Goal: Browse casually

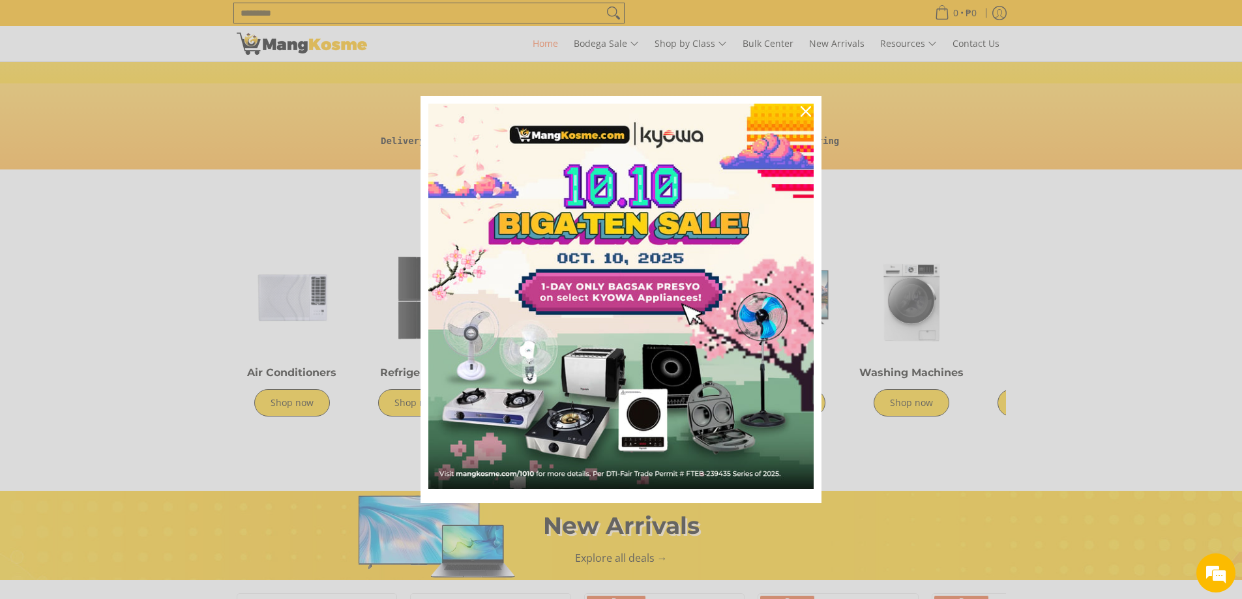
scroll to position [0, 518]
click at [807, 110] on icon "close icon" at bounding box center [806, 111] width 10 height 10
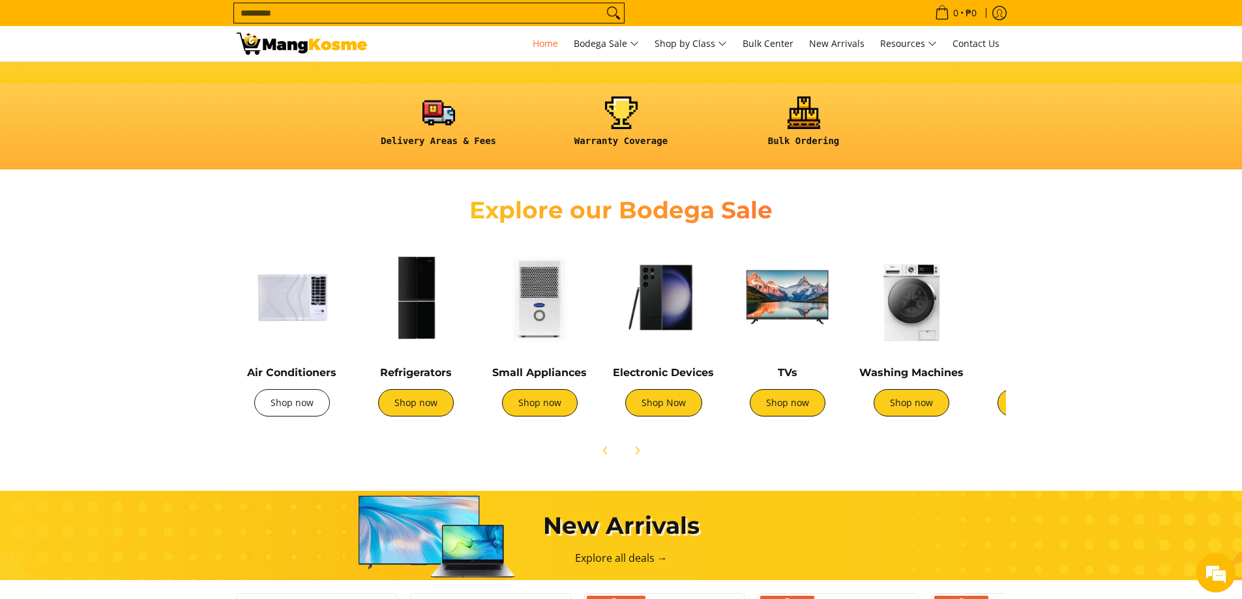
click at [297, 406] on link "Shop now" at bounding box center [292, 402] width 76 height 27
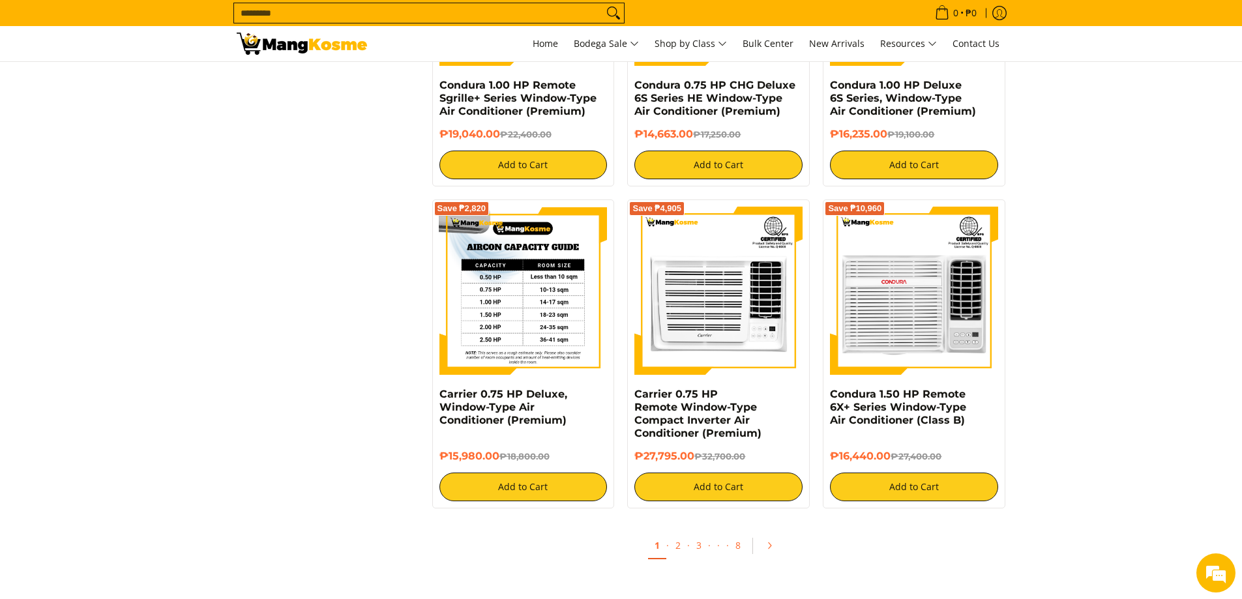
scroll to position [2282, 0]
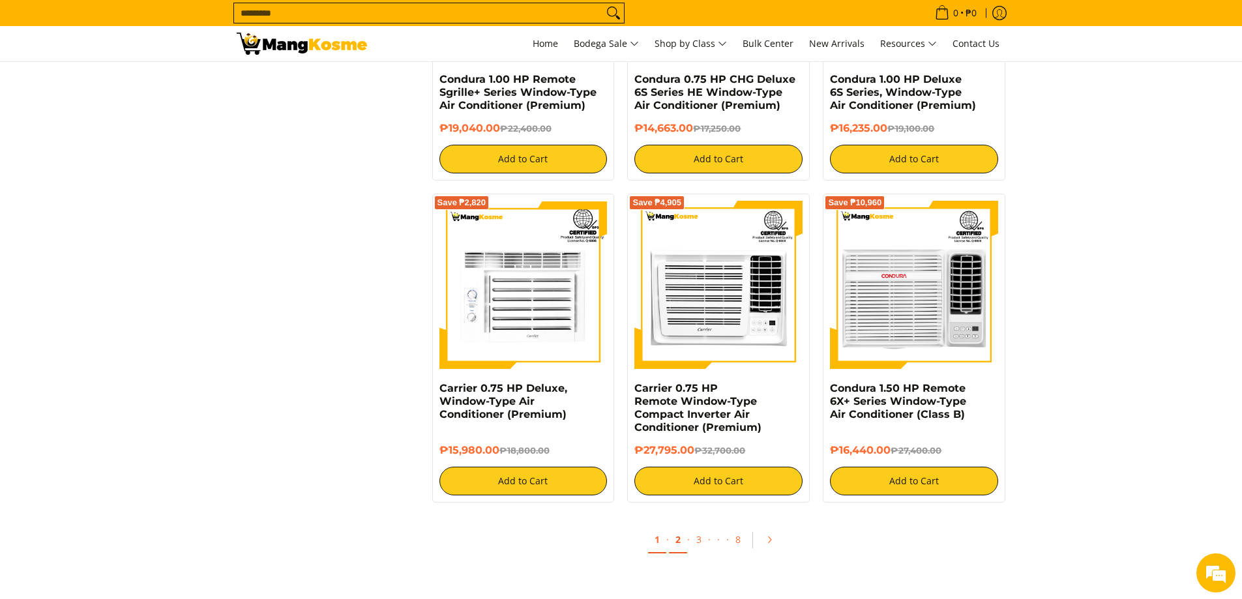
click at [677, 539] on link "2" at bounding box center [678, 540] width 18 height 27
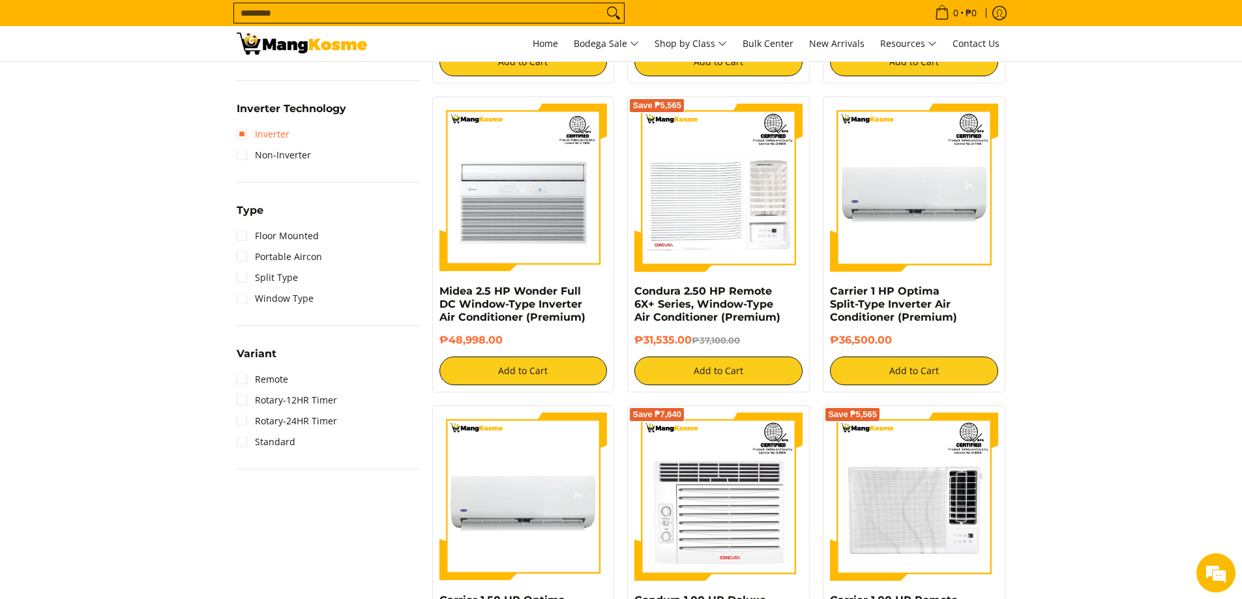
click at [242, 130] on link "Inverter" at bounding box center [263, 134] width 53 height 21
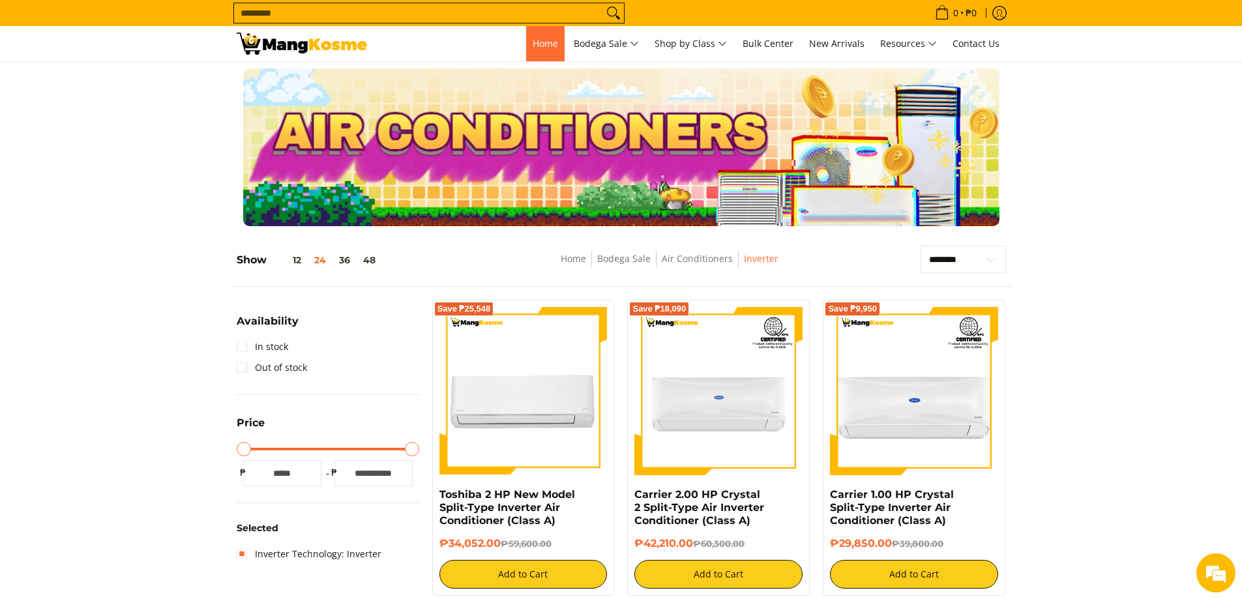
click at [548, 46] on span "Home" at bounding box center [545, 43] width 25 height 12
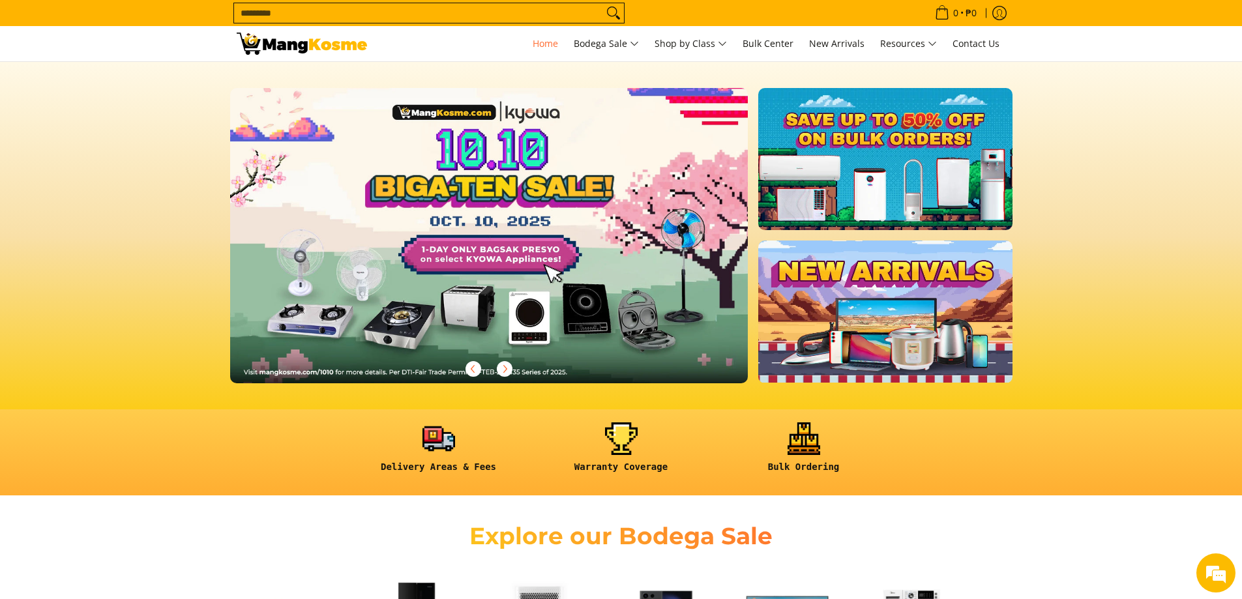
click at [873, 182] on link at bounding box center [885, 159] width 254 height 142
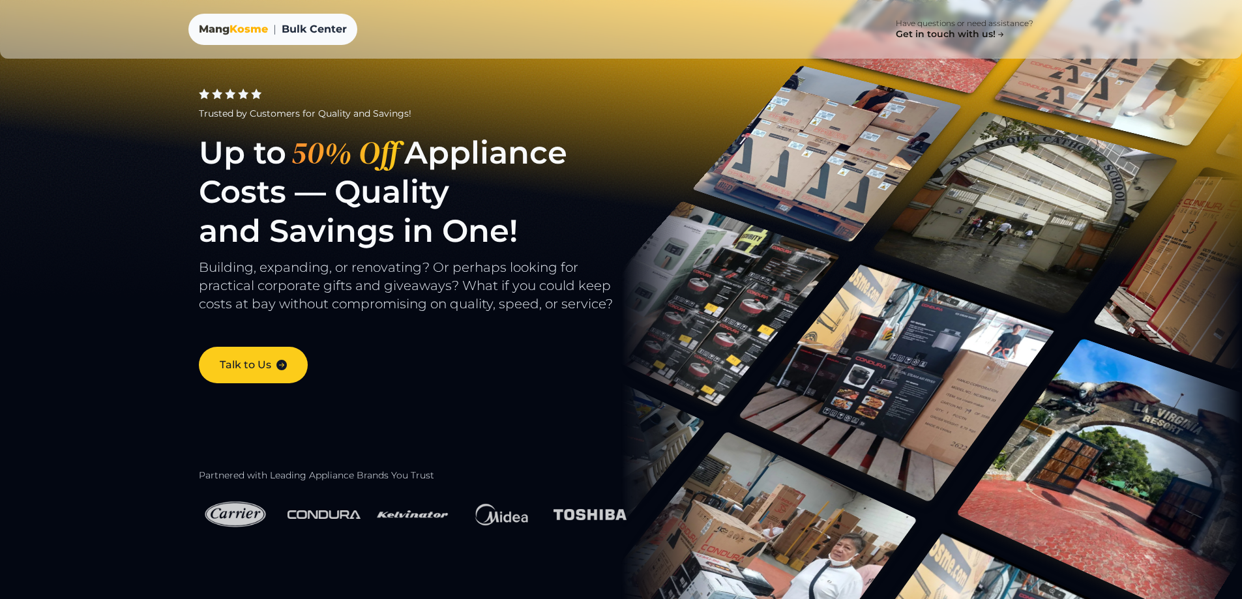
click at [246, 31] on span "Kosme" at bounding box center [248, 29] width 38 height 12
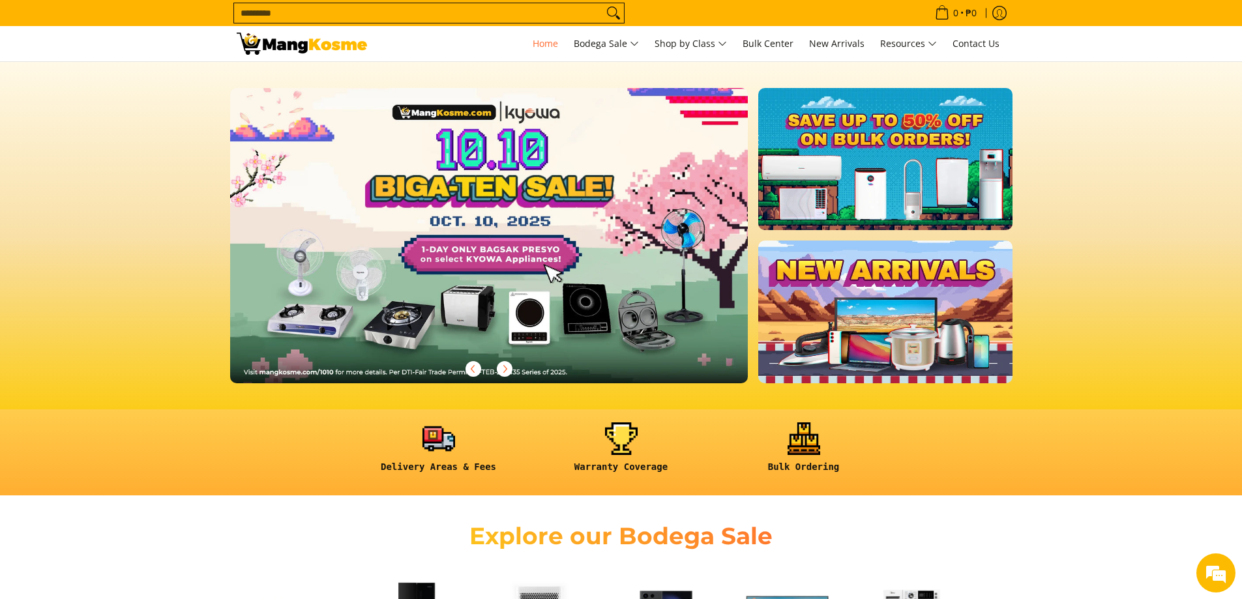
click at [881, 346] on link at bounding box center [885, 312] width 254 height 142
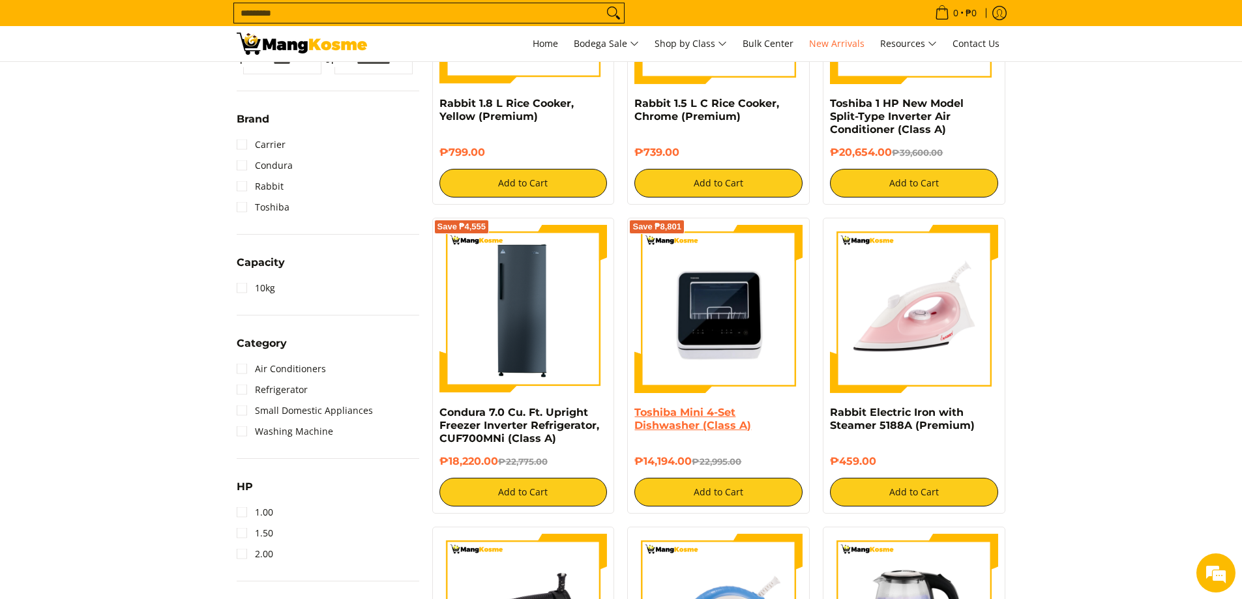
click at [693, 409] on link "Toshiba Mini 4-Set Dishwasher (Class A)" at bounding box center [692, 418] width 117 height 25
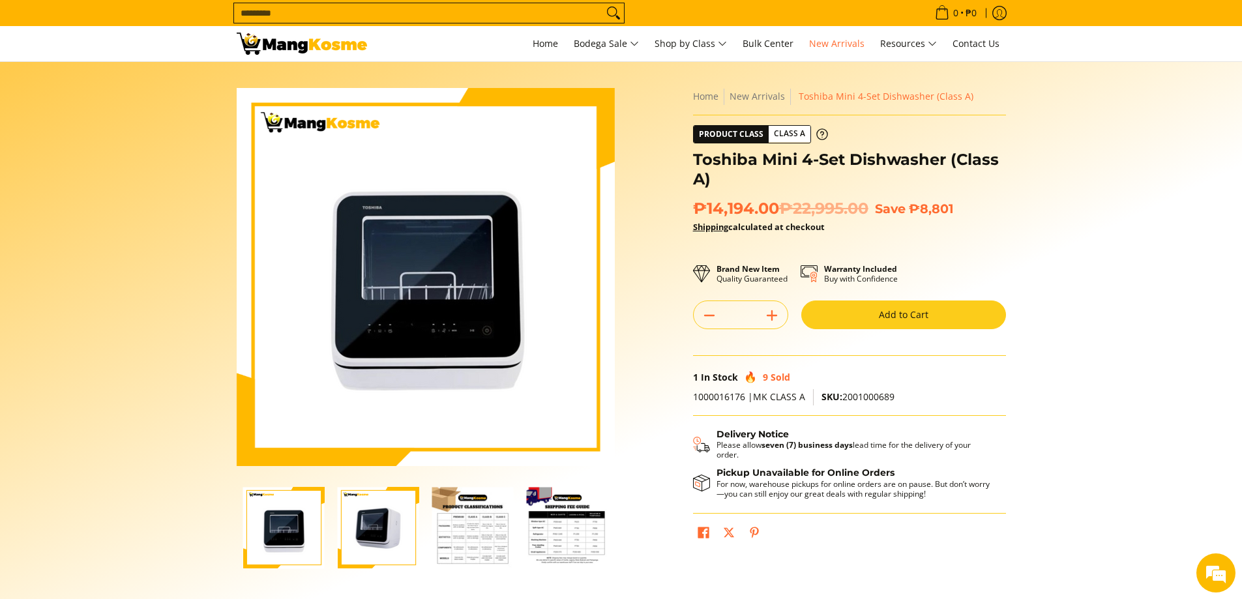
click at [376, 517] on img "Toshiba Mini 4-Set Dishwasher (Class A)-2" at bounding box center [378, 527] width 81 height 81
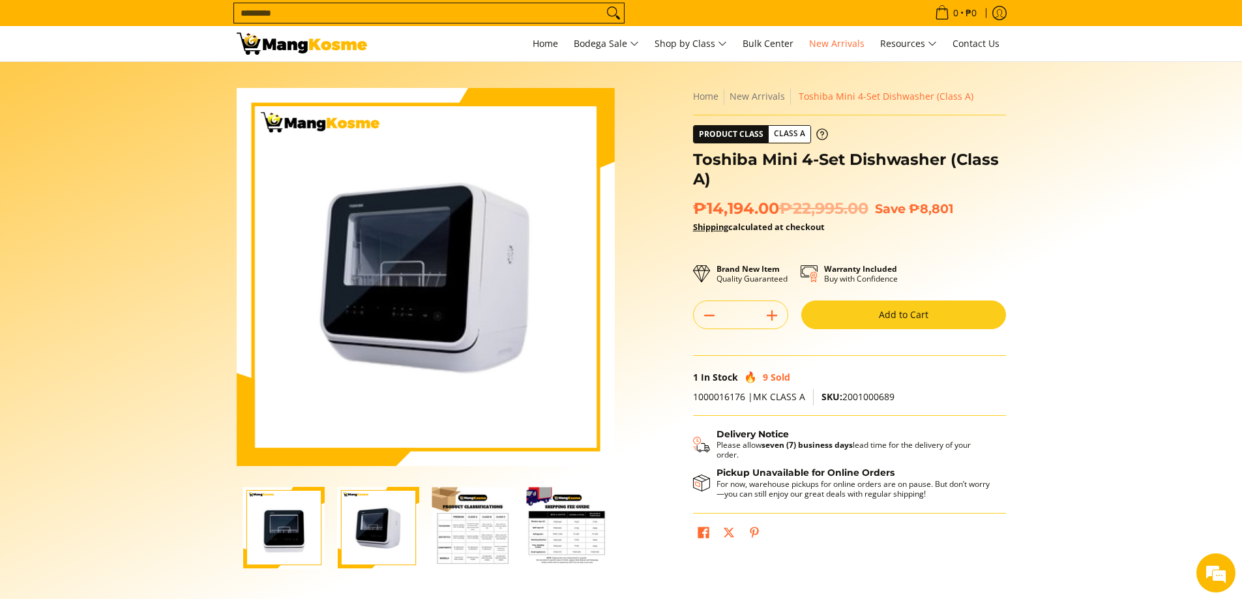
click at [464, 525] on img "Toshiba Mini 4-Set Dishwasher (Class A)-3" at bounding box center [472, 527] width 81 height 81
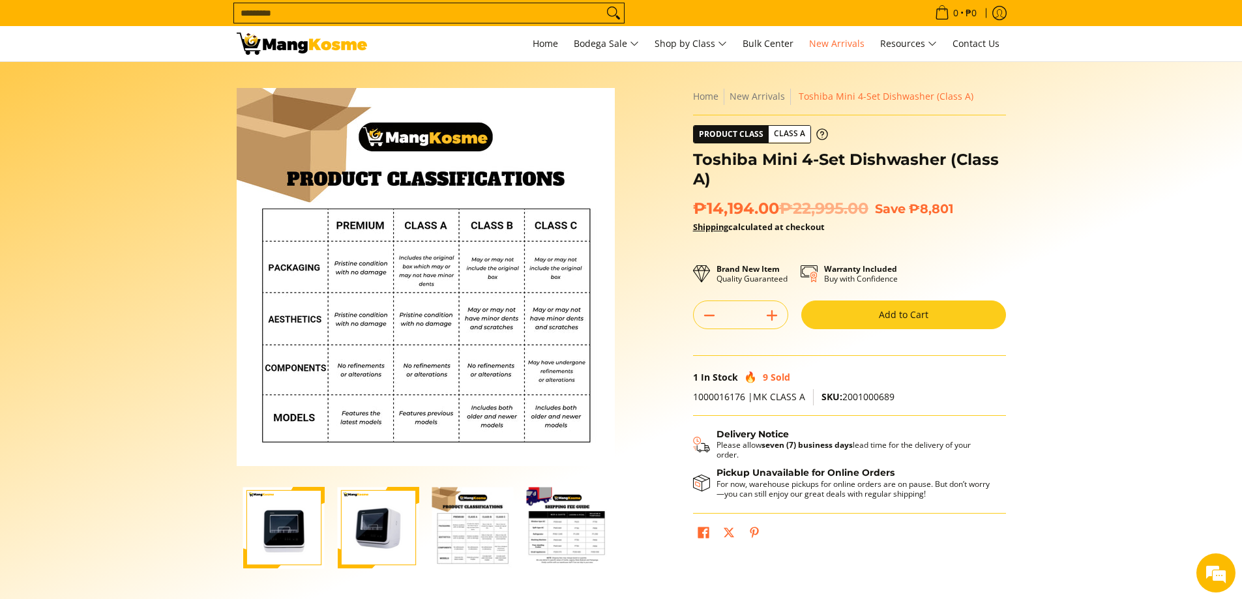
click at [554, 529] on img "Toshiba Mini 4-Set Dishwasher (Class A)-4" at bounding box center [567, 527] width 81 height 81
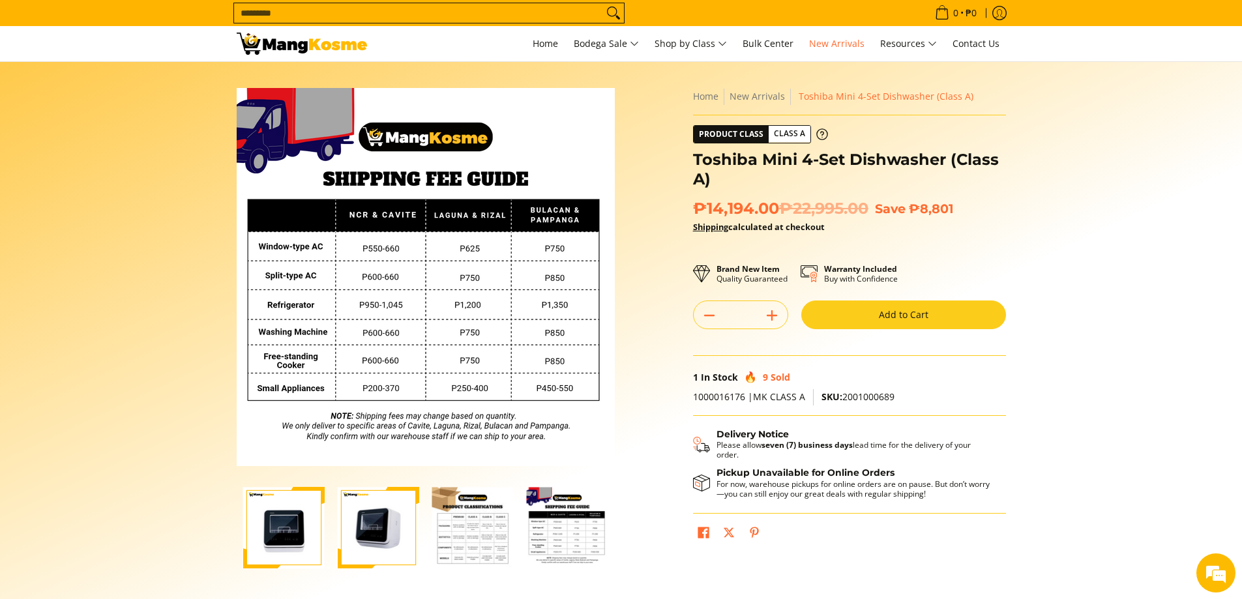
click at [296, 521] on img "Toshiba Mini 4-Set Dishwasher (Class A)-1" at bounding box center [283, 527] width 81 height 81
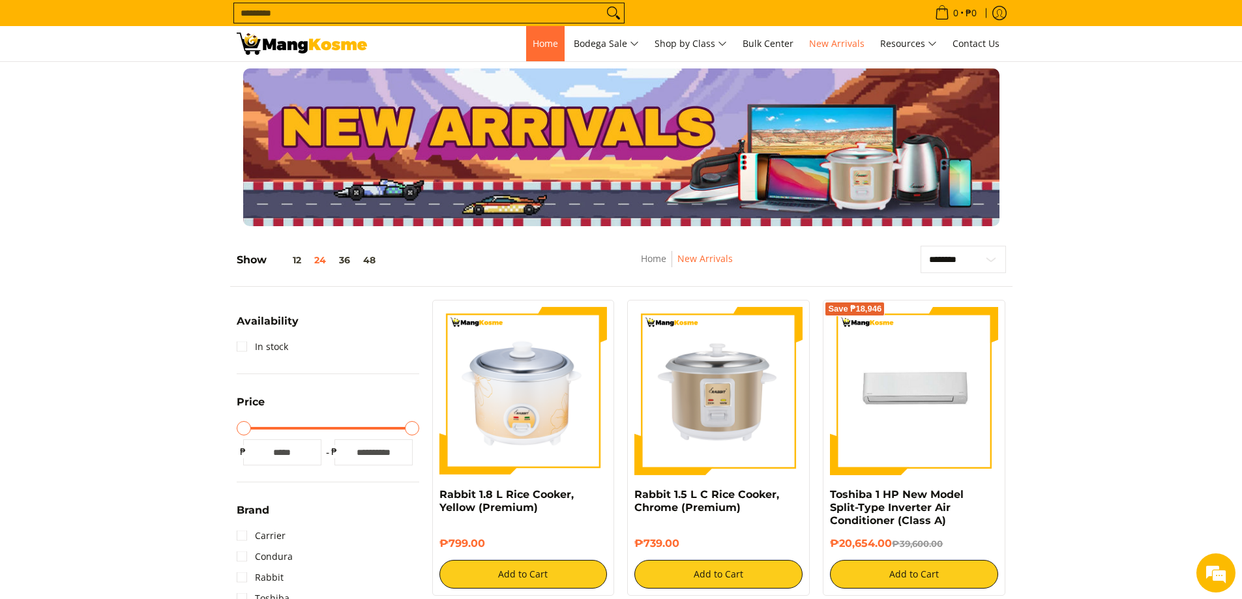
click at [541, 49] on span "Home" at bounding box center [545, 43] width 25 height 12
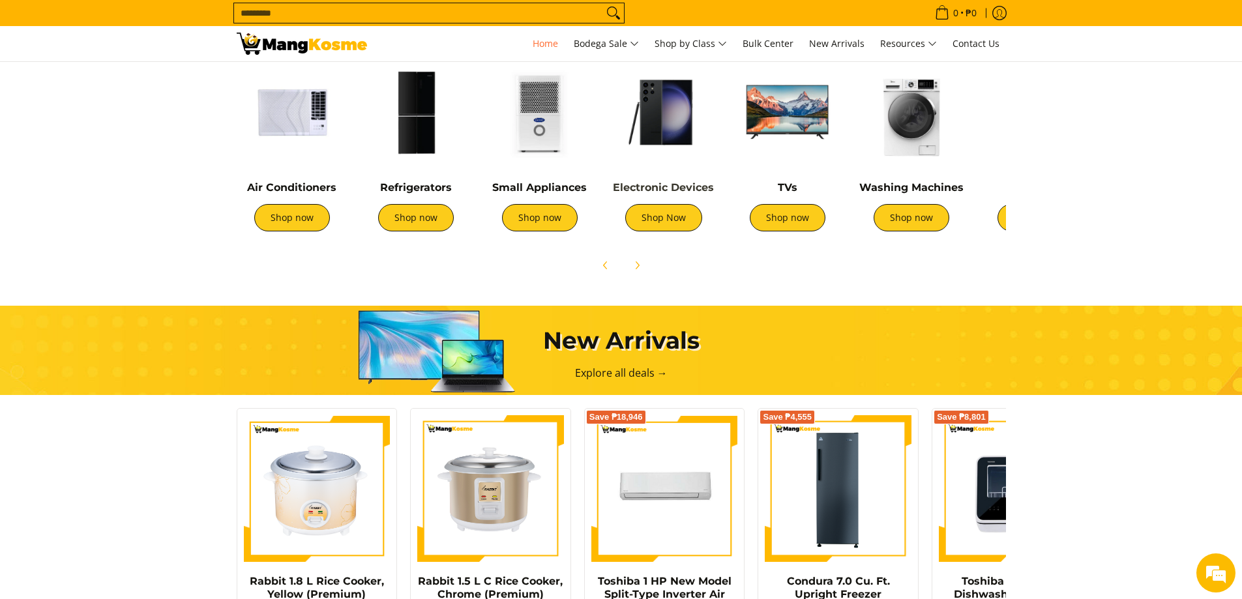
scroll to position [261, 0]
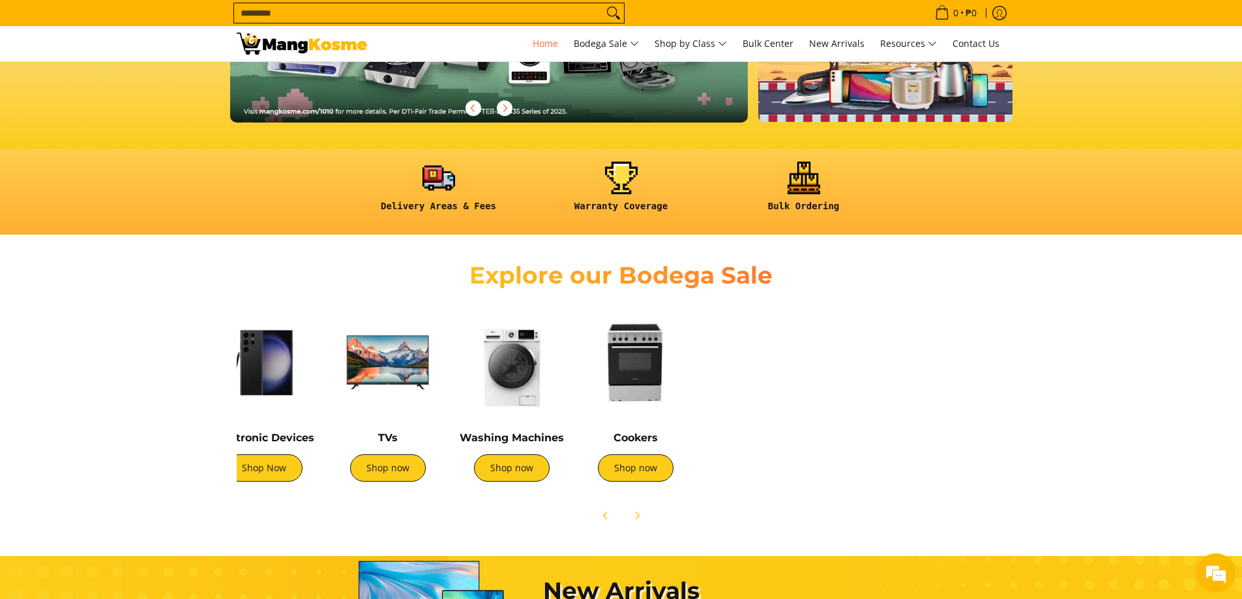
drag, startPoint x: 831, startPoint y: 407, endPoint x: 422, endPoint y: 354, distance: 411.6
click at [429, 363] on img at bounding box center [387, 362] width 111 height 111
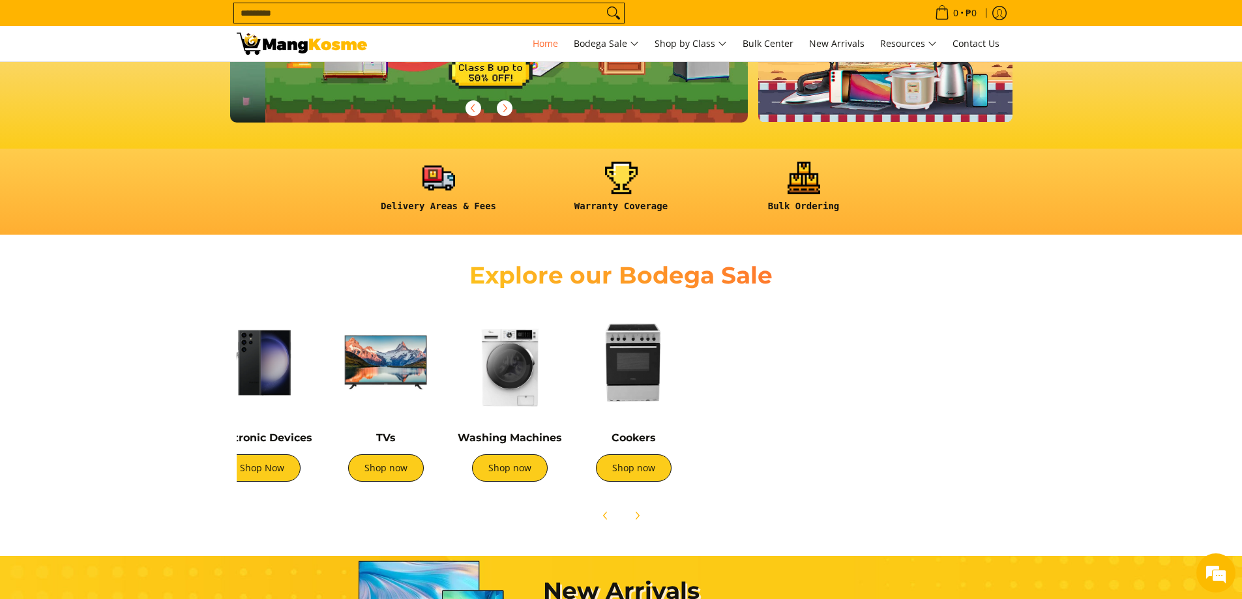
scroll to position [0, 518]
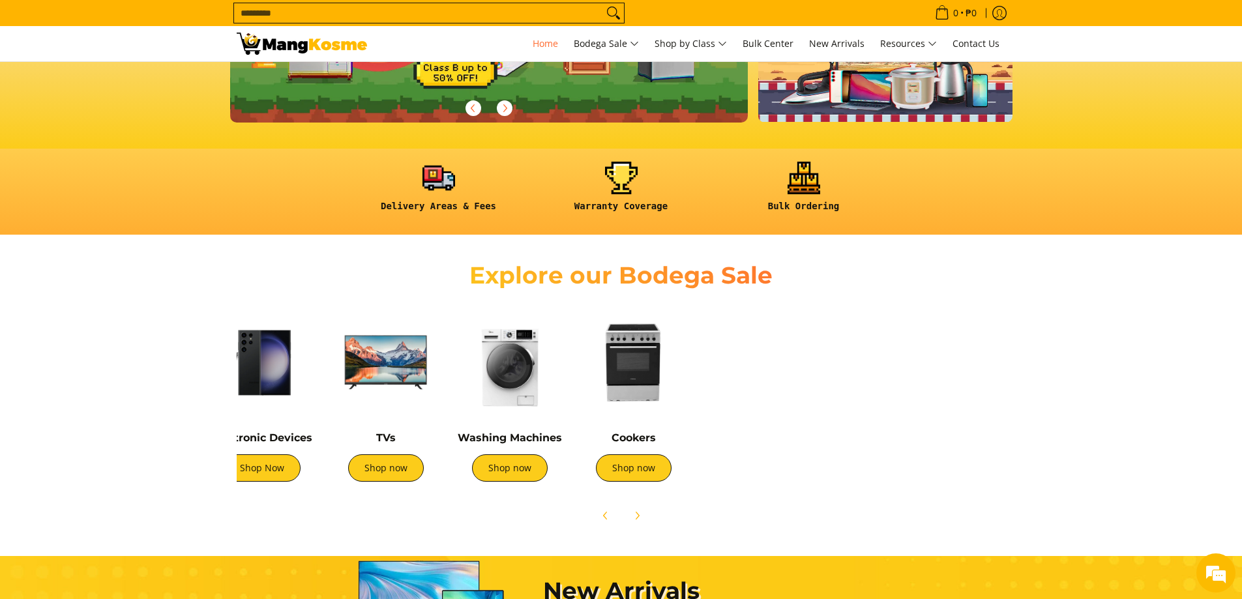
click at [625, 389] on img at bounding box center [633, 362] width 111 height 111
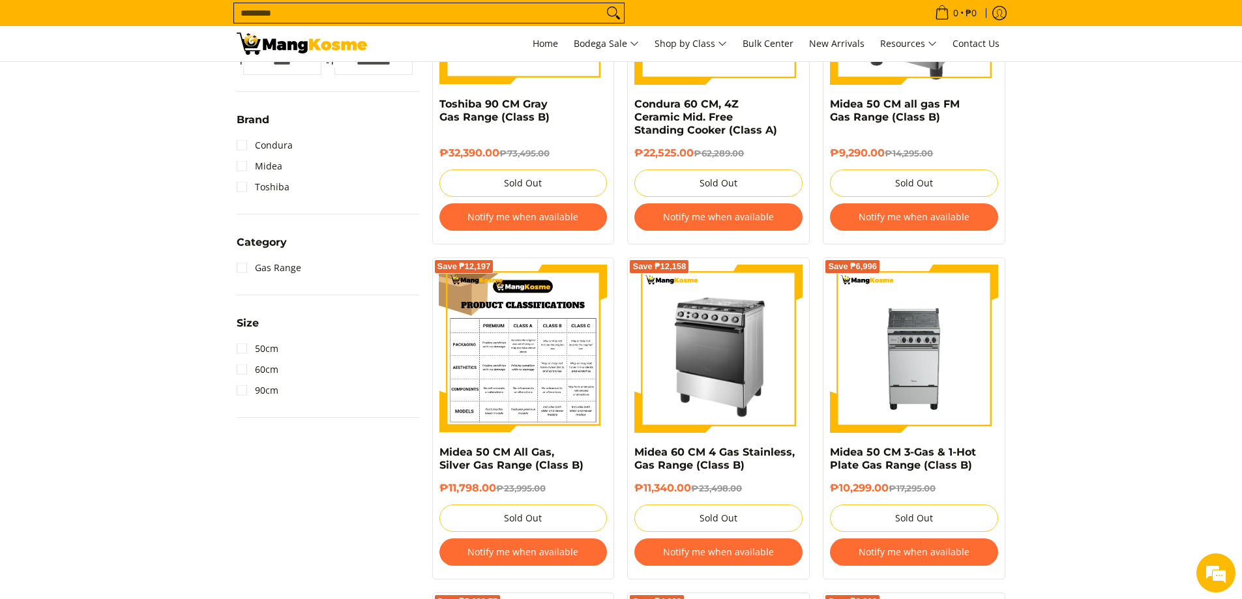
scroll to position [391, 0]
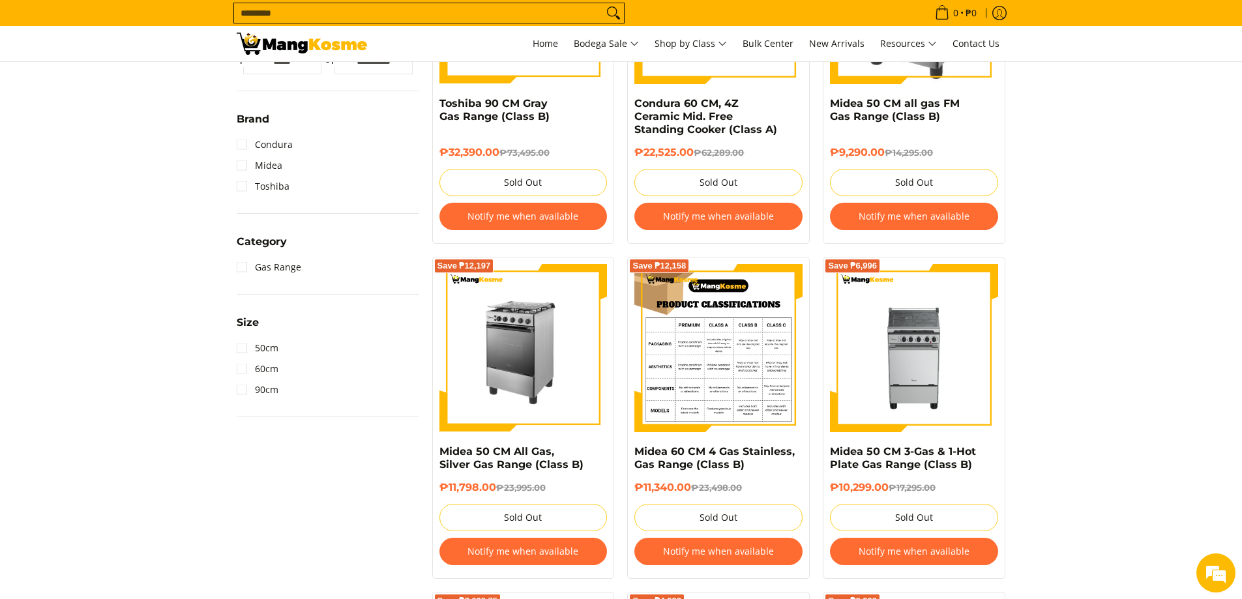
click at [677, 332] on img at bounding box center [718, 348] width 168 height 168
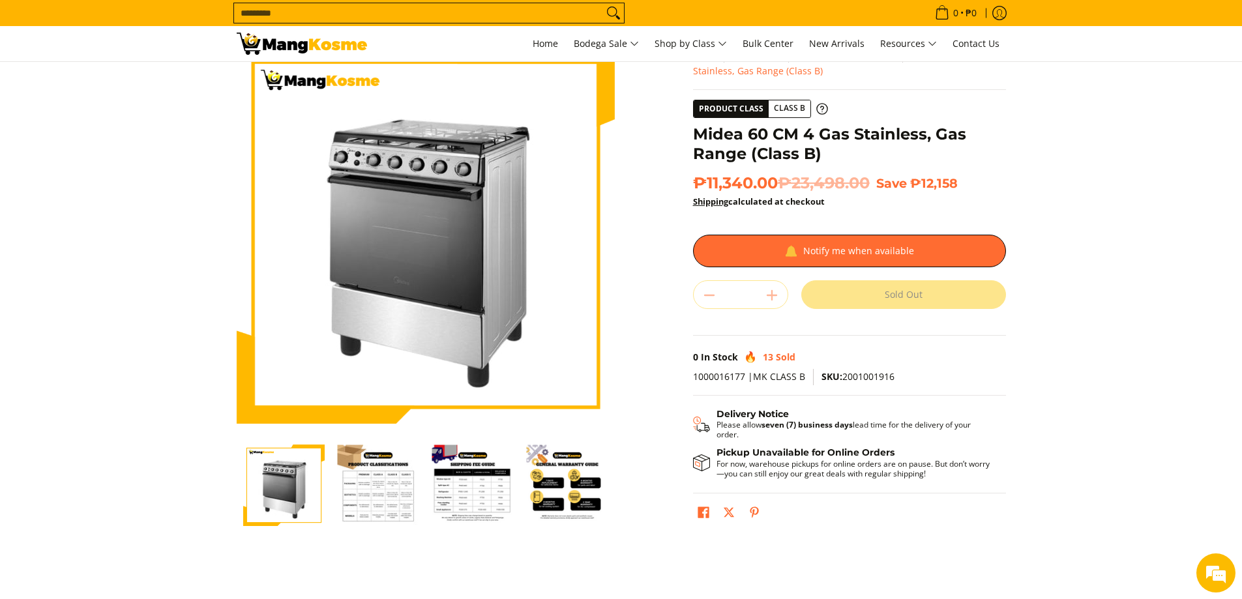
scroll to position [65, 0]
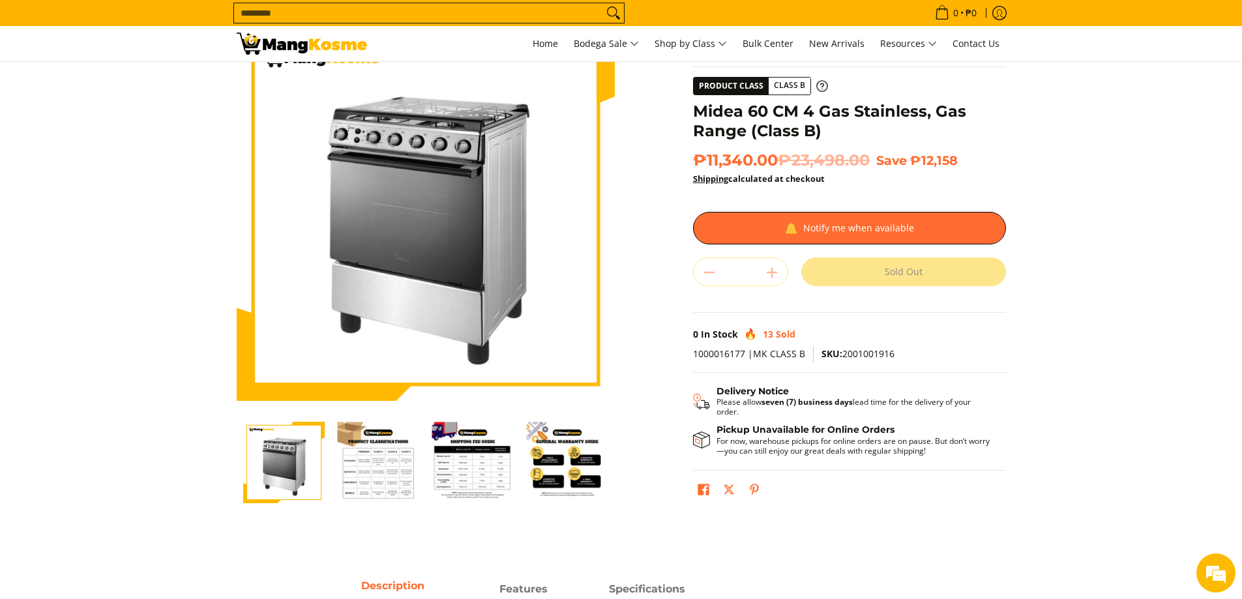
click at [388, 476] on img "Midea 60 CM 4 Gas Stainless, Gas Range (Class B)-2" at bounding box center [378, 462] width 81 height 81
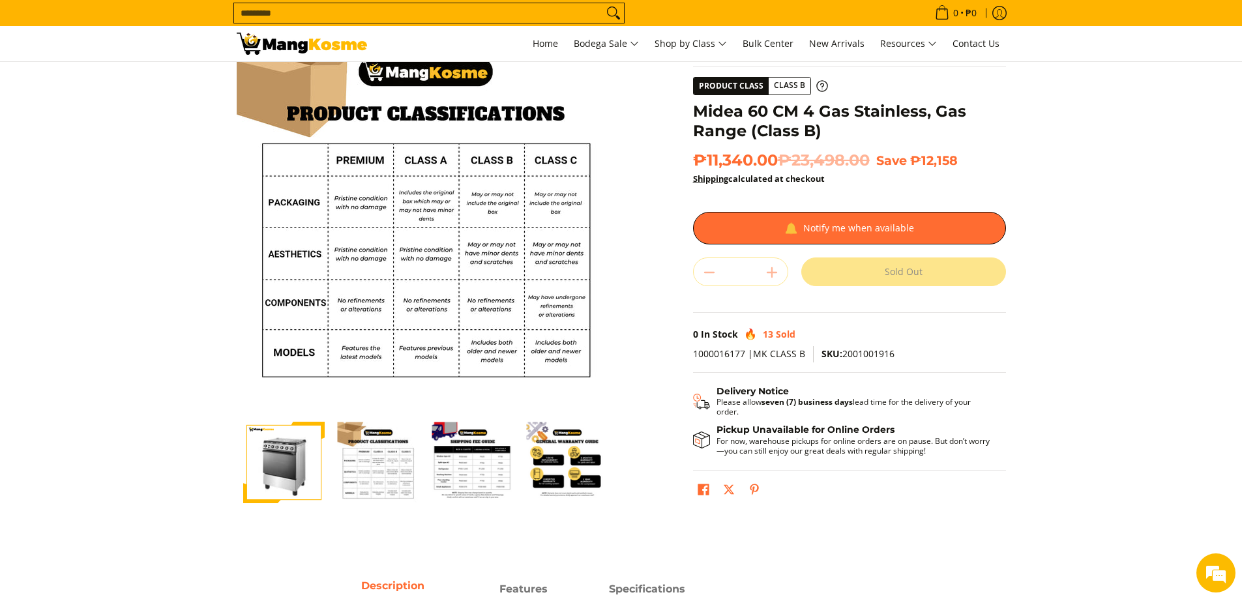
click at [460, 469] on img "Midea 60 CM 4 Gas Stainless, Gas Range (Class B)-3" at bounding box center [472, 462] width 81 height 81
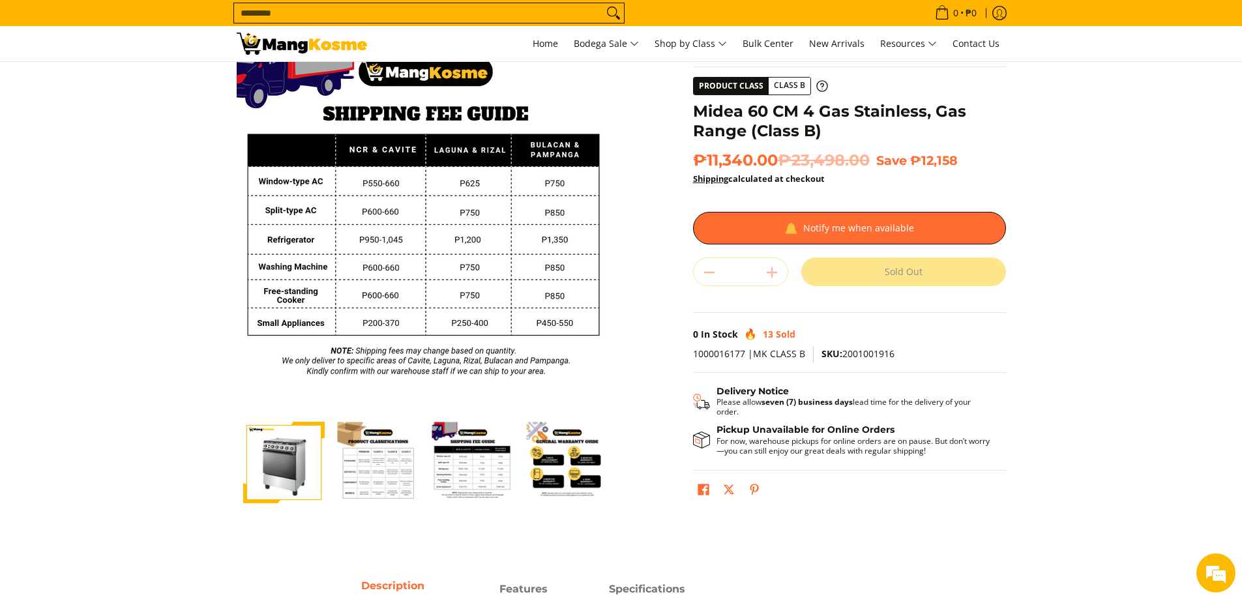
click at [547, 477] on img "general-warranty-guide-infographic-mang-kosme" at bounding box center [567, 462] width 81 height 81
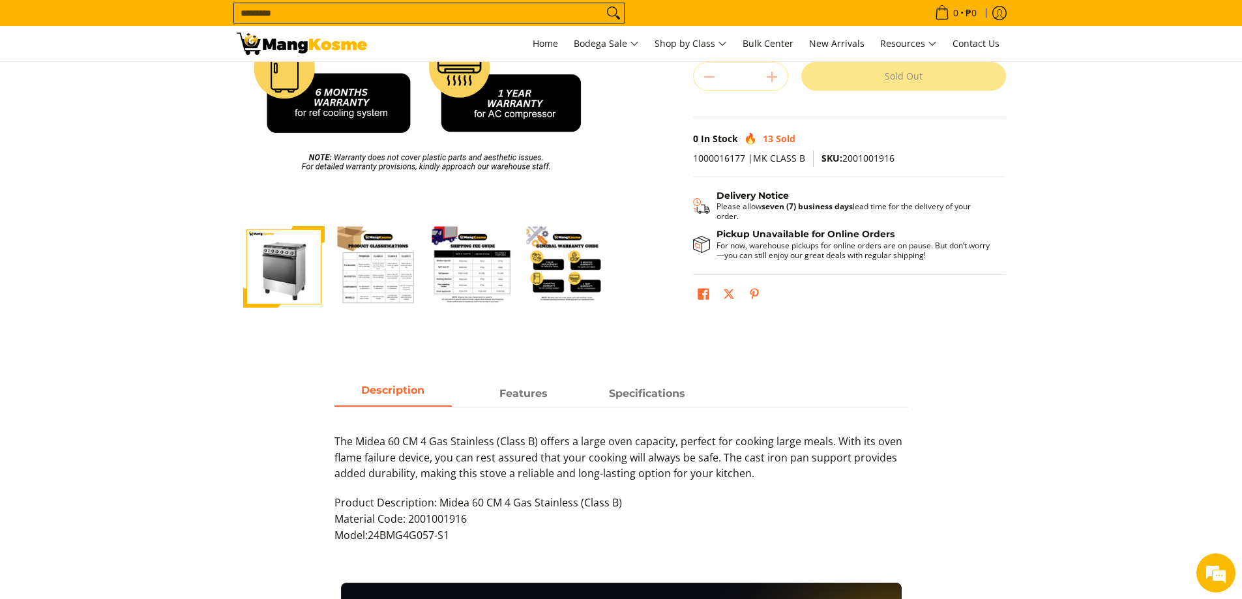
scroll to position [0, 0]
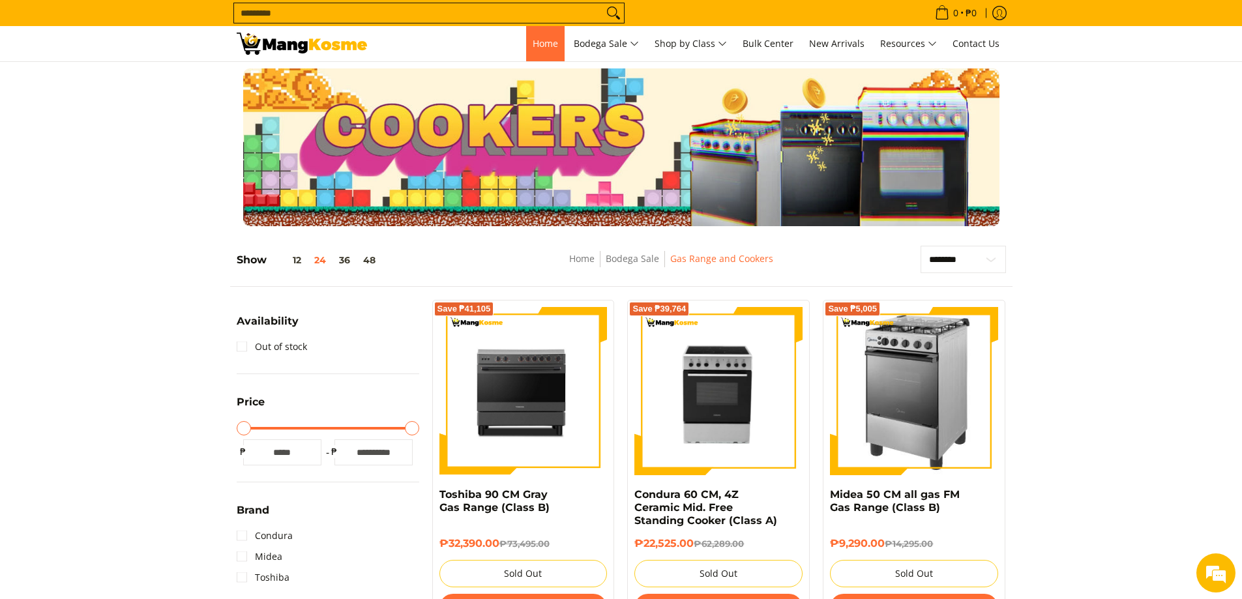
click at [542, 53] on link "Home" at bounding box center [545, 43] width 38 height 35
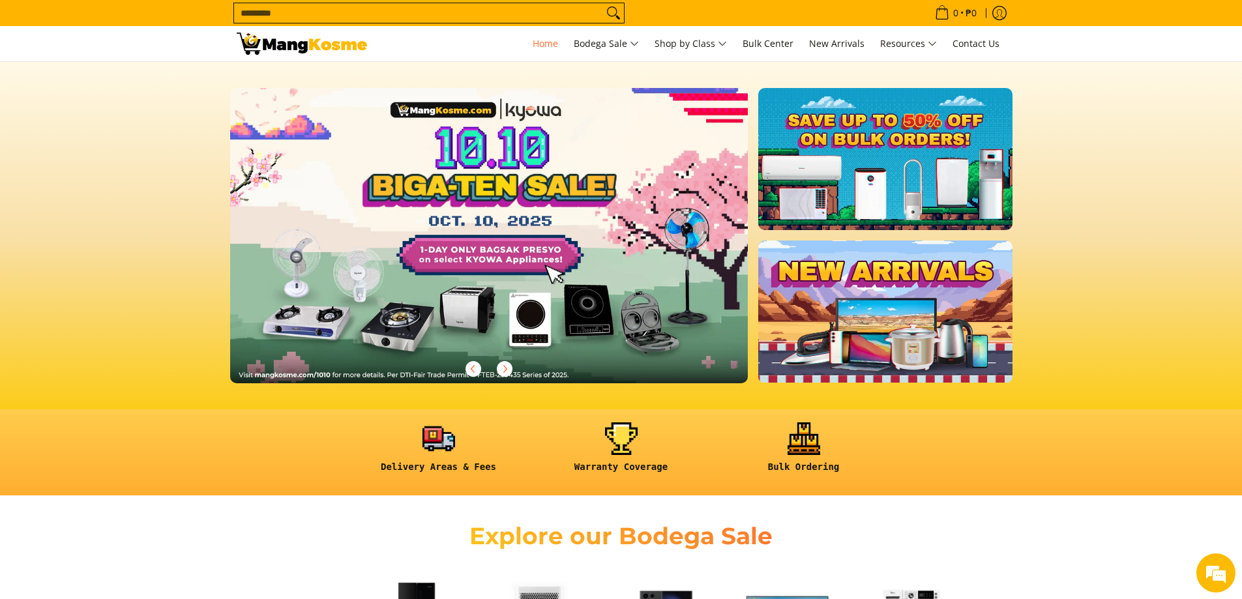
click at [585, 316] on link at bounding box center [510, 246] width 560 height 316
